Goal: Task Accomplishment & Management: Manage account settings

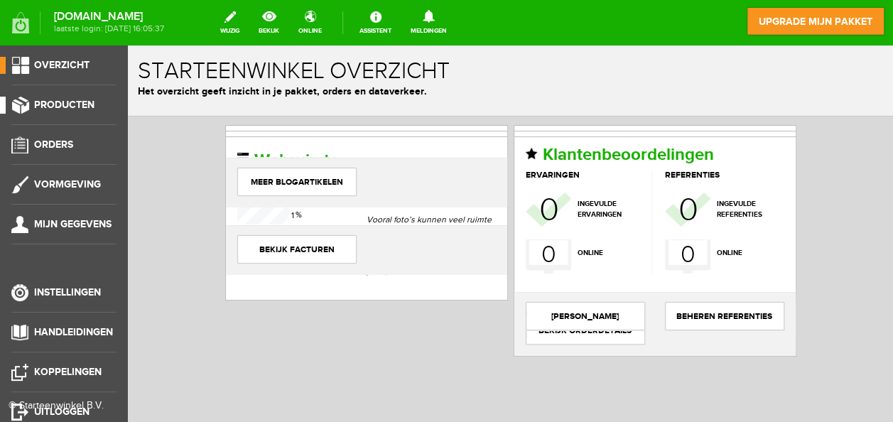
drag, startPoint x: 0, startPoint y: 0, endPoint x: 75, endPoint y: 107, distance: 130.5
click at [75, 107] on span "Producten" at bounding box center [64, 105] width 60 height 12
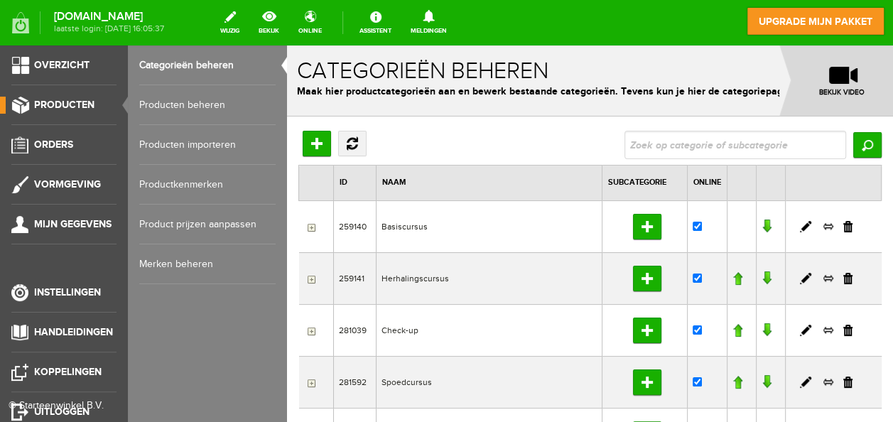
click at [183, 98] on link "Producten beheren" at bounding box center [207, 105] width 136 height 40
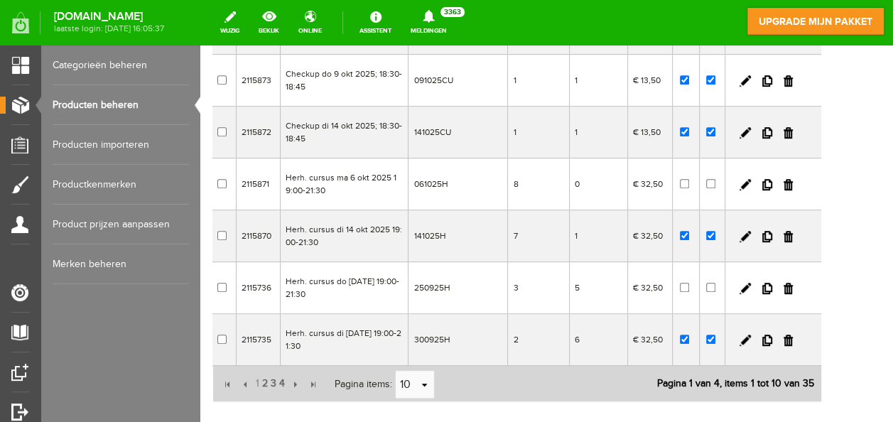
scroll to position [365, 0]
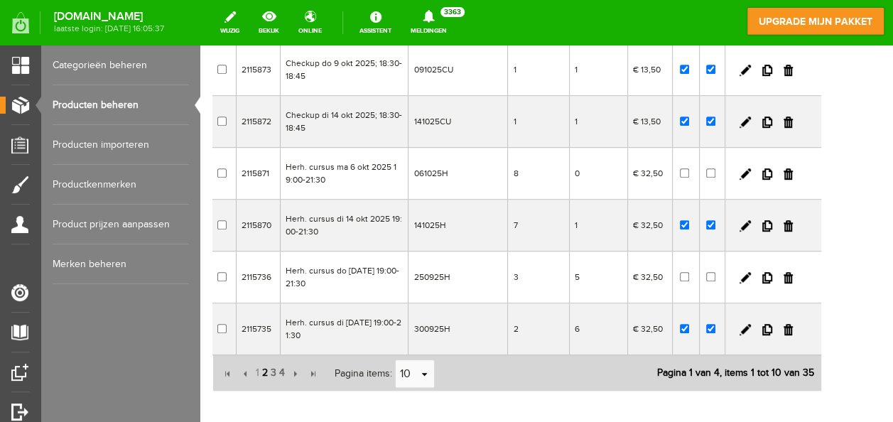
click at [262, 362] on span "2" at bounding box center [265, 373] width 9 height 28
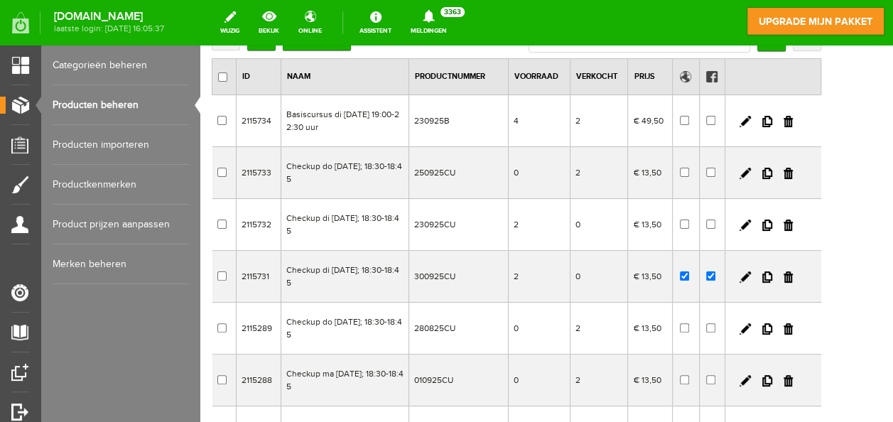
drag, startPoint x: 886, startPoint y: 305, endPoint x: 1097, endPoint y: 242, distance: 221.0
click at [716, 276] on input "checkbox" at bounding box center [710, 275] width 9 height 9
checkbox input "false"
click at [689, 271] on input "checkbox" at bounding box center [684, 275] width 9 height 9
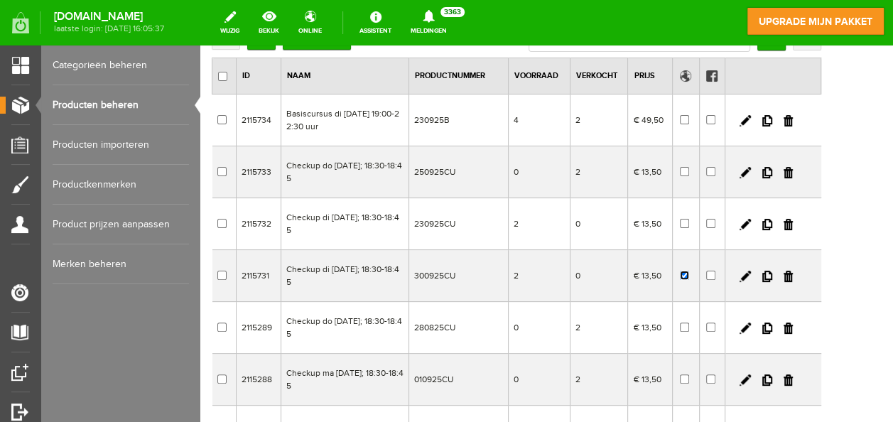
checkbox input "false"
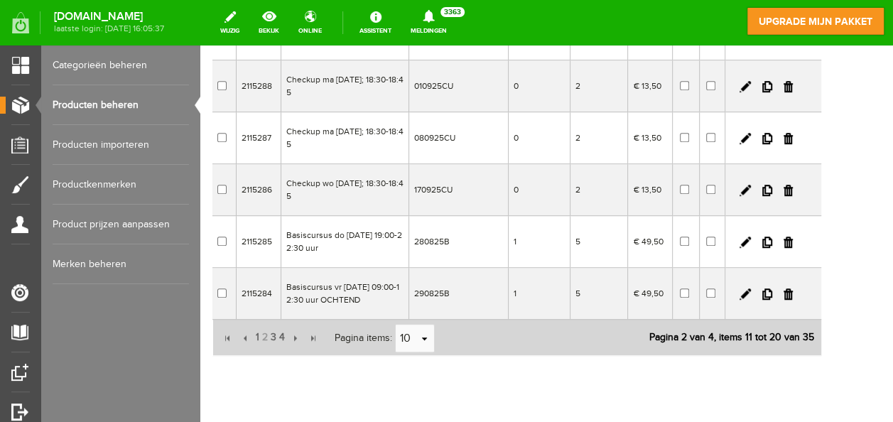
scroll to position [438, 0]
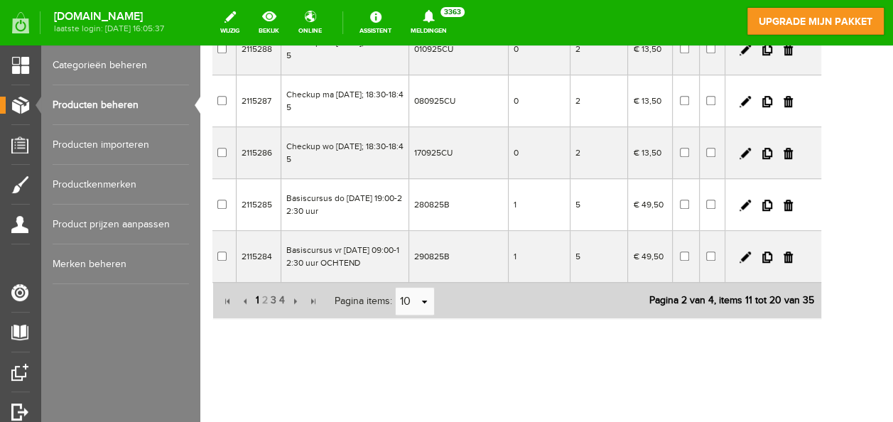
click at [254, 298] on span "1" at bounding box center [257, 300] width 6 height 28
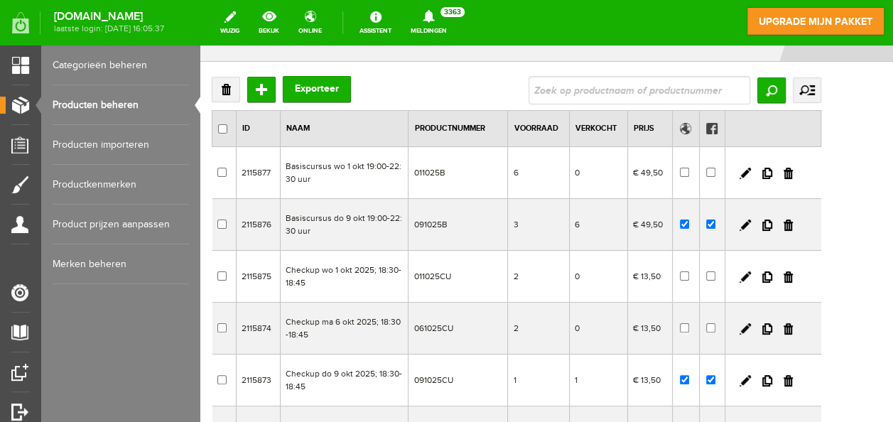
scroll to position [66, 0]
